Goal: Transaction & Acquisition: Purchase product/service

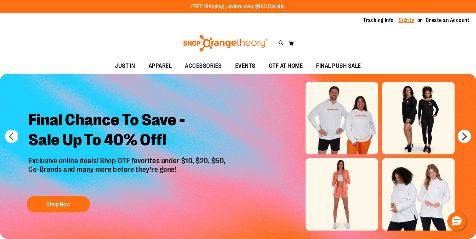
click at [407, 22] on link "Sign In" at bounding box center [406, 20] width 16 height 7
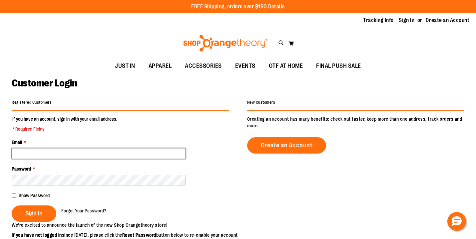
click at [123, 153] on input "Email *" at bounding box center [99, 153] width 174 height 11
type input "**********"
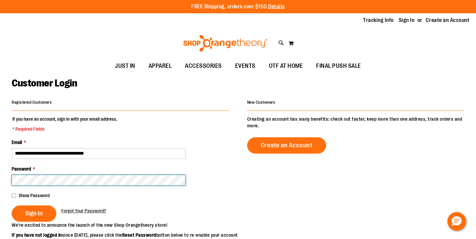
click at [12, 206] on button "Sign In" at bounding box center [34, 214] width 45 height 16
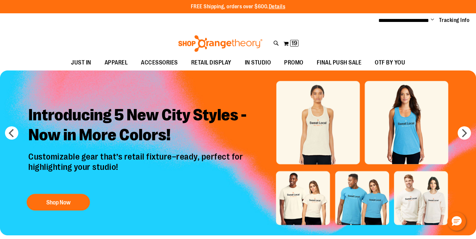
click at [280, 39] on div "Toggle Nav Search Popular Suggestions Advanced Search" at bounding box center [238, 41] width 476 height 27
click at [283, 41] on div "Toggle Nav Search Popular Suggestions Advanced Search" at bounding box center [238, 41] width 476 height 27
click at [287, 45] on button "My Cart 19 19 items" at bounding box center [291, 43] width 16 height 11
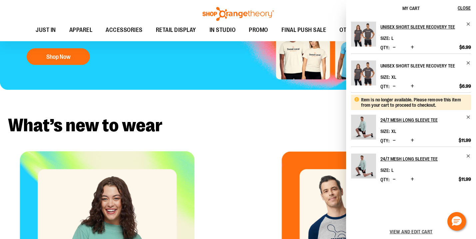
scroll to position [144, 0]
